Goal: Task Accomplishment & Management: Use online tool/utility

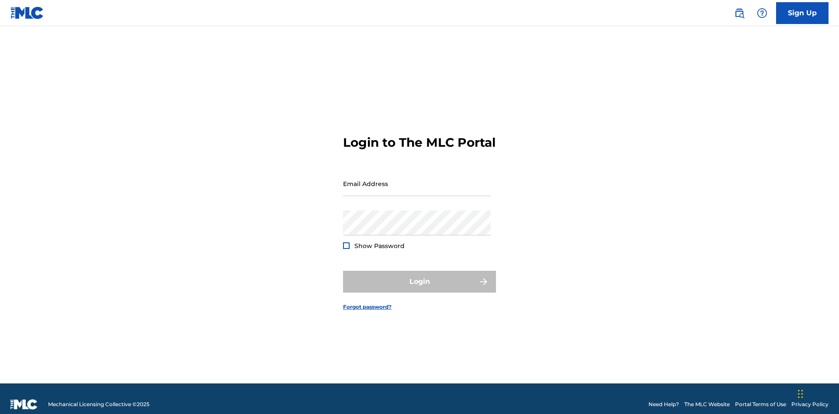
scroll to position [11, 0]
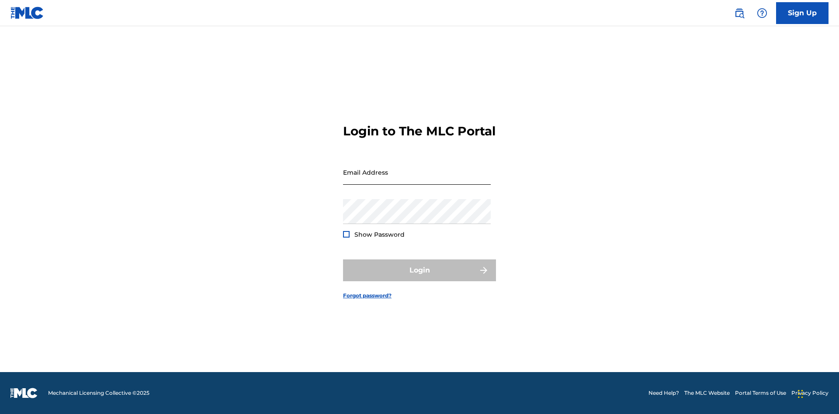
click at [417, 180] on input "Email Address" at bounding box center [417, 172] width 148 height 25
type input "[EMAIL_ADDRESS][DOMAIN_NAME]"
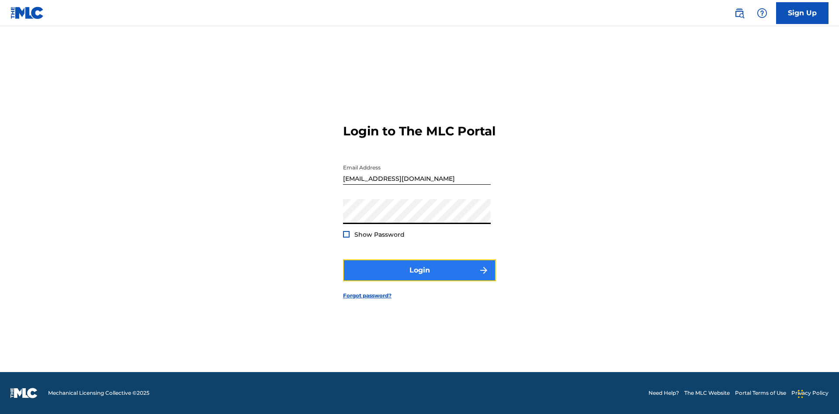
click at [419, 278] on button "Login" at bounding box center [419, 270] width 153 height 22
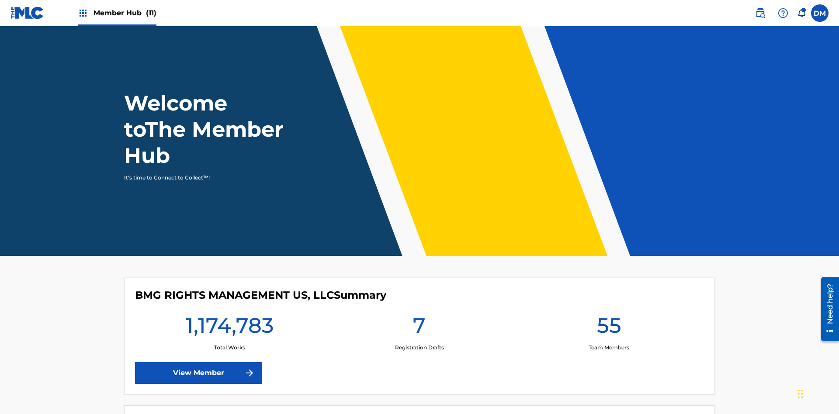
click at [117, 13] on span "Member Hub (11)" at bounding box center [124, 13] width 63 height 10
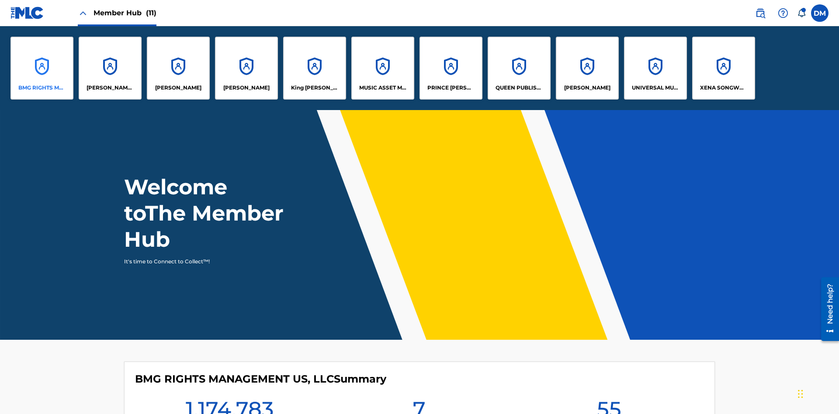
click at [42, 88] on p "BMG RIGHTS MANAGEMENT US, LLC" at bounding box center [42, 88] width 48 height 8
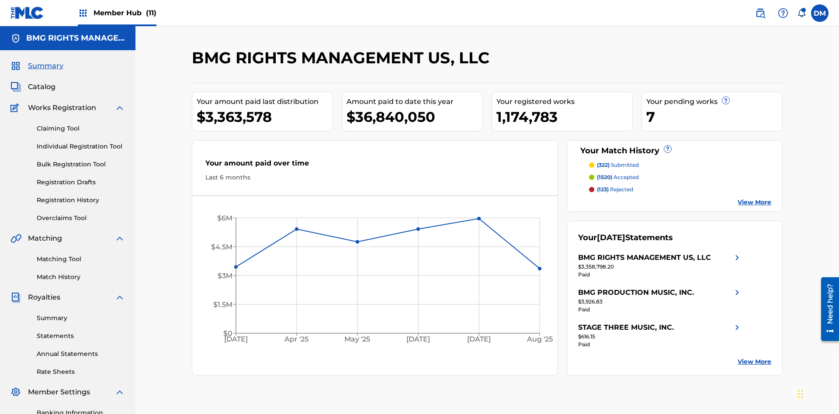
scroll to position [128, 0]
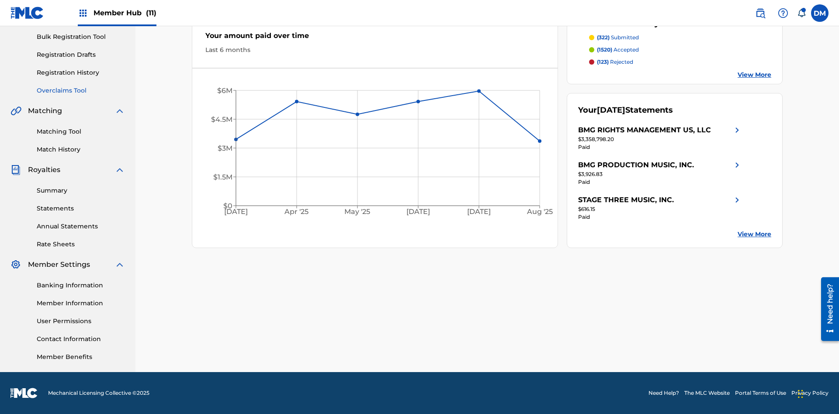
click at [81, 90] on link "Overclaims Tool" at bounding box center [81, 90] width 88 height 9
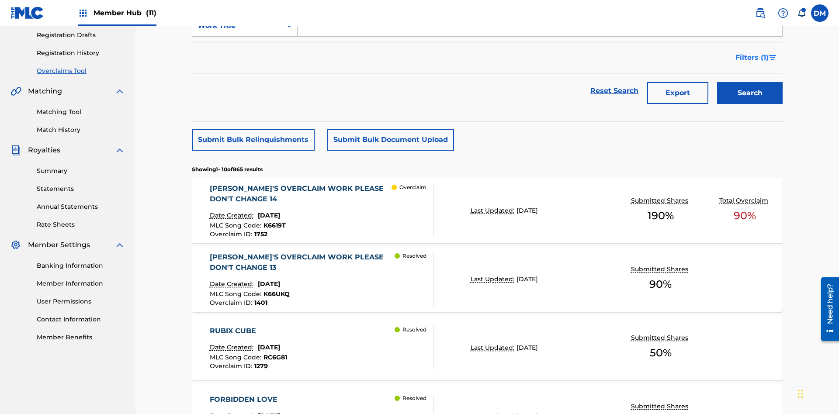
click at [751, 58] on span "Filters ( 1 )" at bounding box center [751, 57] width 33 height 10
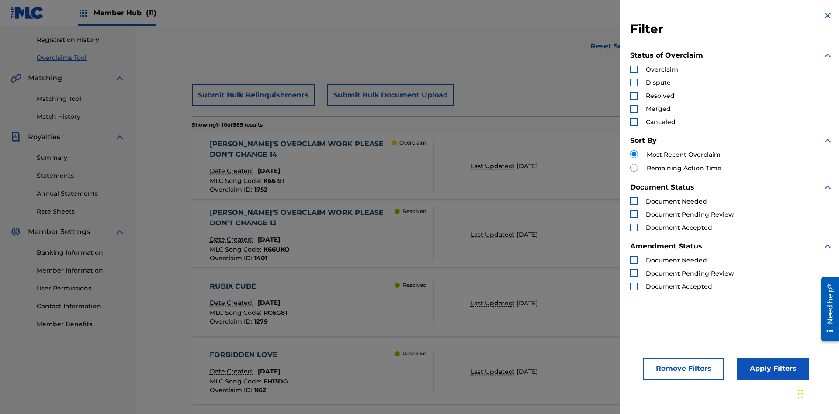
click at [634, 69] on div "Search Form" at bounding box center [634, 70] width 8 height 8
click at [771, 369] on button "Apply Filters" at bounding box center [773, 369] width 72 height 22
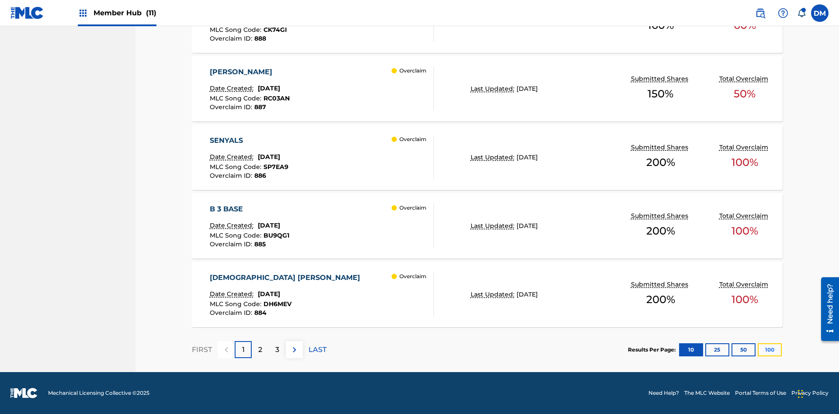
click at [757, 349] on button "100" at bounding box center [769, 349] width 24 height 13
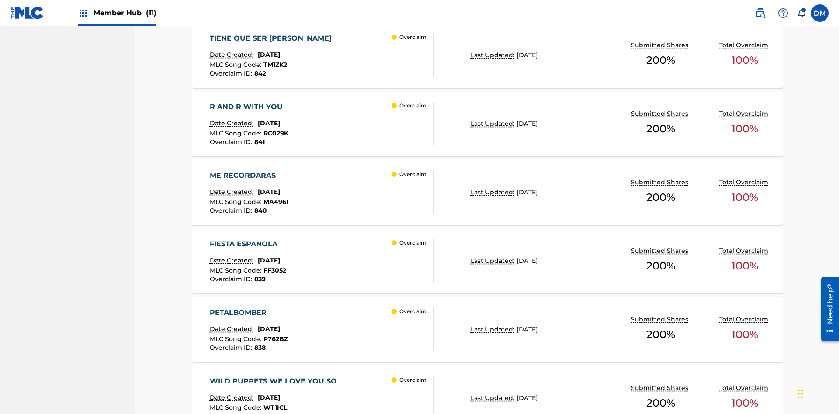
scroll to position [5103, 0]
